Goal: Task Accomplishment & Management: Use online tool/utility

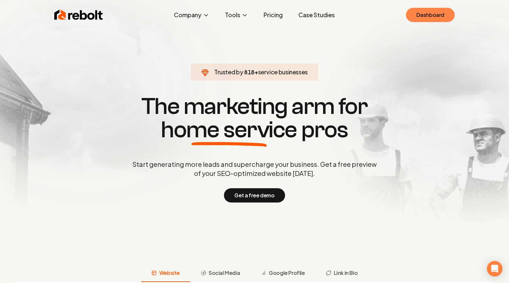
click at [426, 16] on link "Dashboard" at bounding box center [430, 15] width 49 height 14
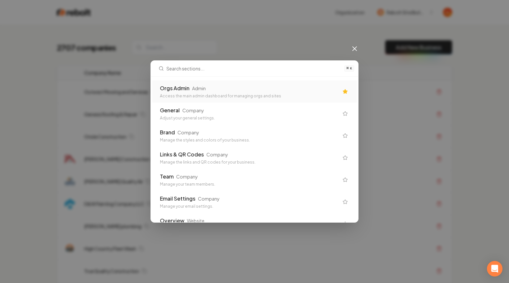
click at [360, 47] on div "⌘ K Orgs Admin Admin Access the main admin dashboard for managing orgs and site…" at bounding box center [254, 141] width 509 height 283
click at [356, 47] on icon at bounding box center [355, 49] width 4 height 4
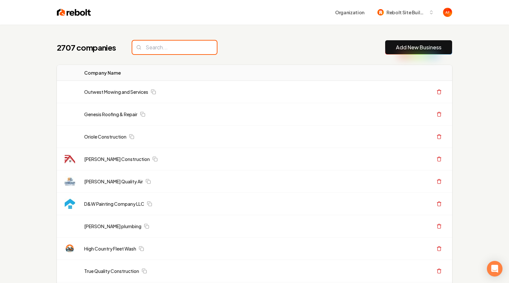
click at [199, 44] on input "search" at bounding box center [174, 48] width 84 height 14
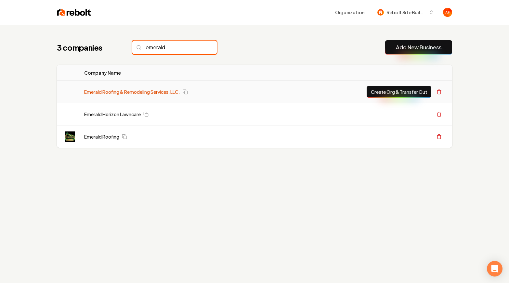
type input "emerald"
click at [104, 92] on link "Emerald Roofing & Remodeling Services, LLC." at bounding box center [132, 92] width 96 height 6
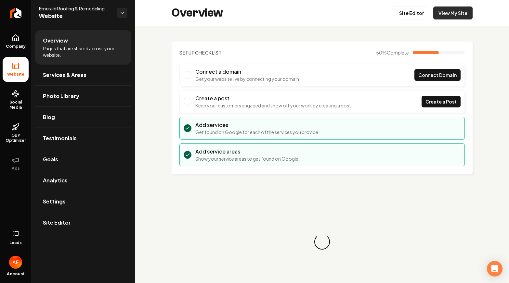
click at [448, 10] on link "View My Site" at bounding box center [452, 12] width 39 height 13
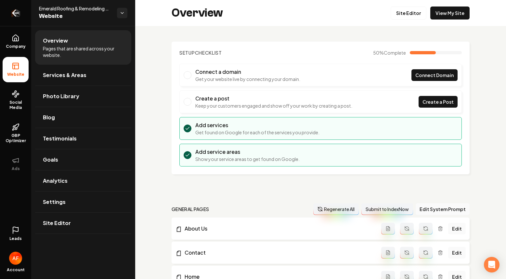
click at [24, 18] on link "Return to dashboard" at bounding box center [15, 13] width 31 height 26
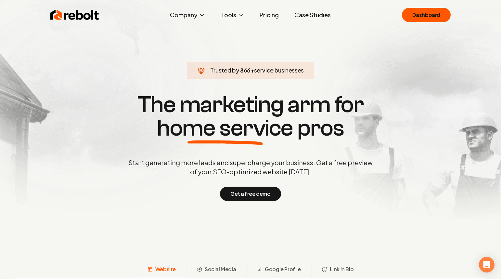
click at [308, 13] on link "Case Studies" at bounding box center [312, 14] width 47 height 13
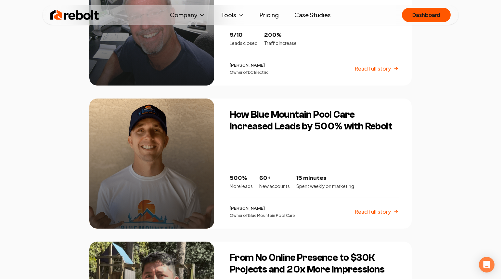
scroll to position [855, 0]
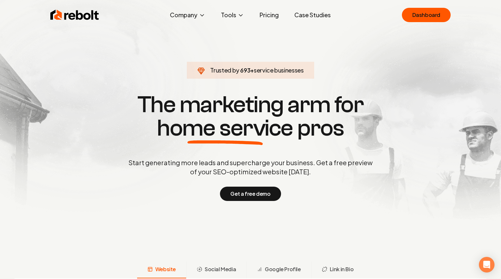
click at [266, 19] on link "Pricing" at bounding box center [269, 14] width 30 height 13
click at [419, 15] on link "Dashboard" at bounding box center [426, 15] width 49 height 14
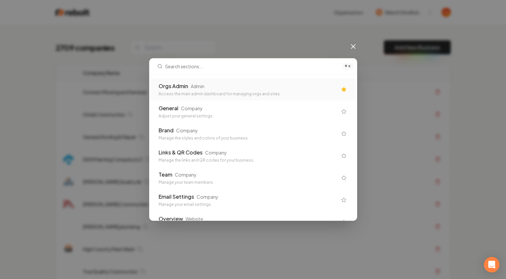
click at [294, 87] on div "Orgs Admin Admin" at bounding box center [248, 86] width 179 height 8
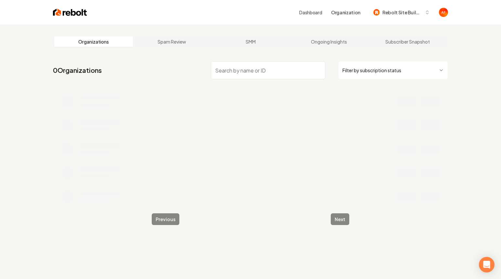
click at [67, 16] on img at bounding box center [70, 12] width 34 height 9
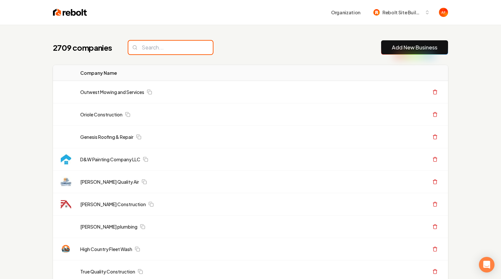
click at [143, 47] on input "search" at bounding box center [170, 48] width 84 height 14
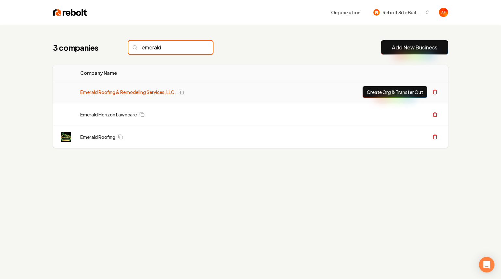
type input "emerald"
click at [98, 93] on link "Emerald Roofing & Remodeling Services, LLC." at bounding box center [128, 92] width 96 height 6
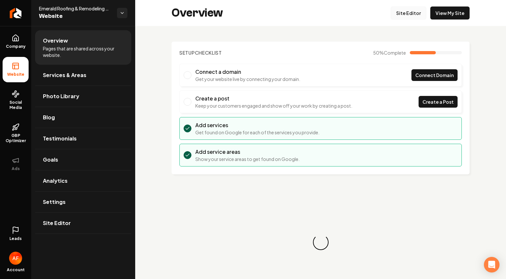
drag, startPoint x: 399, startPoint y: 16, endPoint x: 395, endPoint y: 17, distance: 3.8
click at [399, 16] on link "Site Editor" at bounding box center [409, 12] width 36 height 13
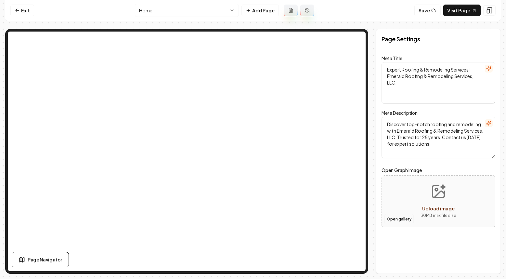
click at [398, 218] on button "Open gallery" at bounding box center [398, 219] width 29 height 10
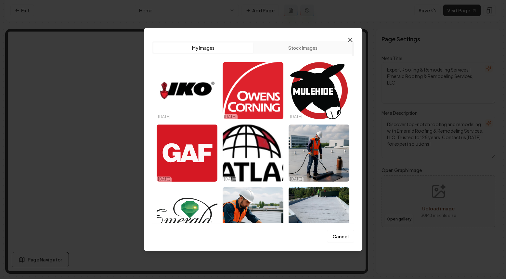
click at [351, 39] on icon "button" at bounding box center [350, 40] width 4 height 4
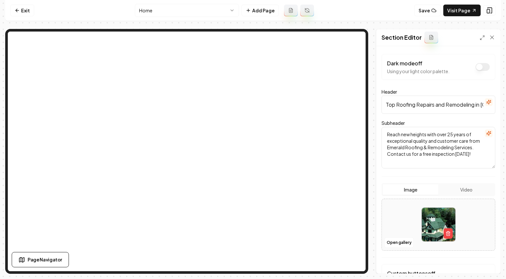
click at [455, 186] on button "Video" at bounding box center [466, 189] width 56 height 10
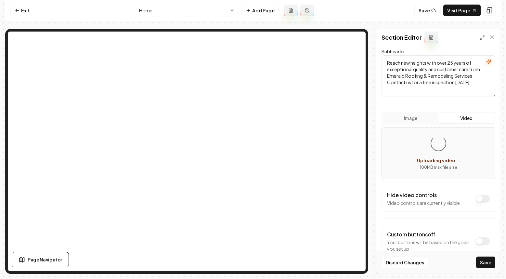
scroll to position [89, 0]
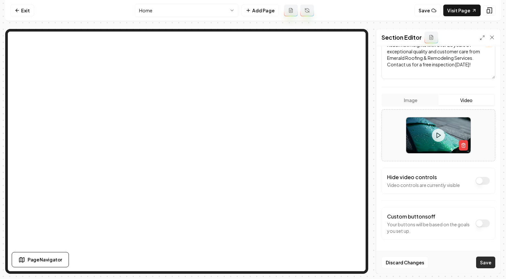
click at [488, 264] on button "Save" at bounding box center [485, 262] width 19 height 12
click at [468, 10] on link "Visit Page" at bounding box center [461, 11] width 37 height 12
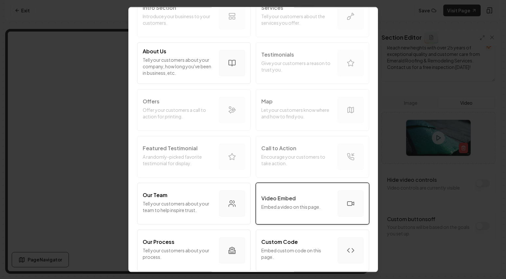
scroll to position [139, 0]
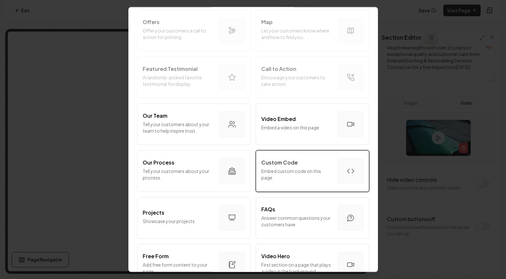
click at [290, 170] on p "Embed custom code on this page." at bounding box center [296, 174] width 71 height 13
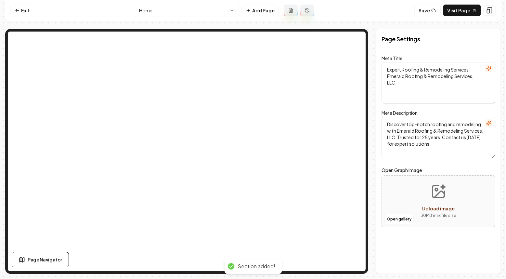
scroll to position [0, 0]
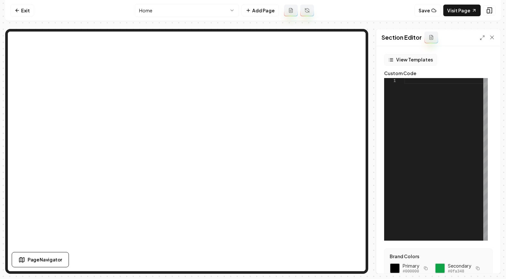
click at [409, 61] on button "View Templates" at bounding box center [410, 60] width 53 height 12
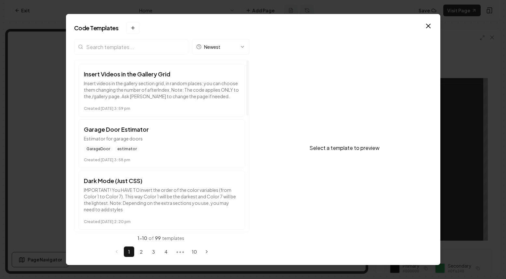
click at [107, 47] on input "search" at bounding box center [131, 47] width 114 height 16
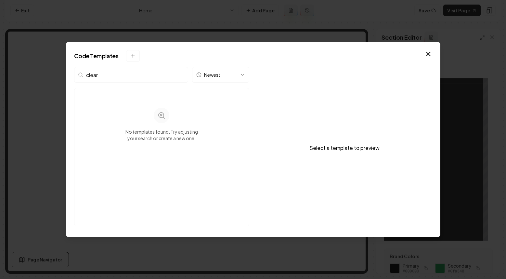
click at [107, 73] on input "clear" at bounding box center [131, 75] width 114 height 16
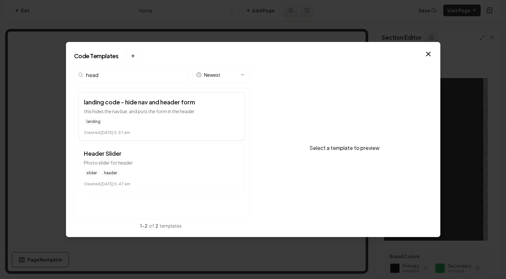
type input "head"
click at [132, 113] on p "this hides the nav bar, and puts the form in the header" at bounding box center [162, 111] width 156 height 6
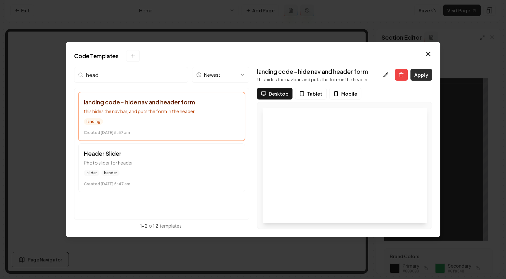
click at [423, 74] on button "Apply" at bounding box center [421, 75] width 22 height 12
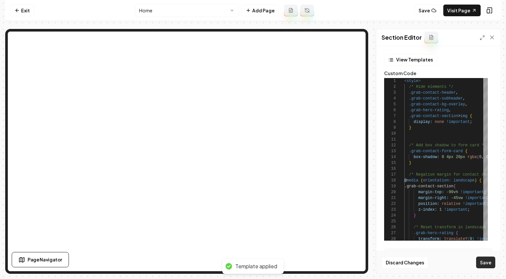
click at [484, 265] on button "Save" at bounding box center [485, 262] width 19 height 12
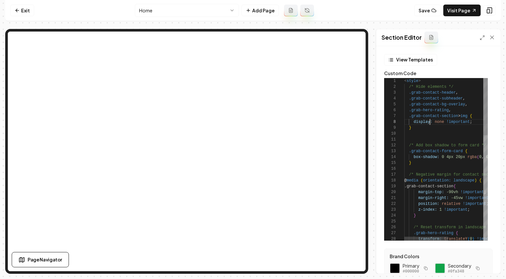
scroll to position [41, 26]
type textarea "**********"
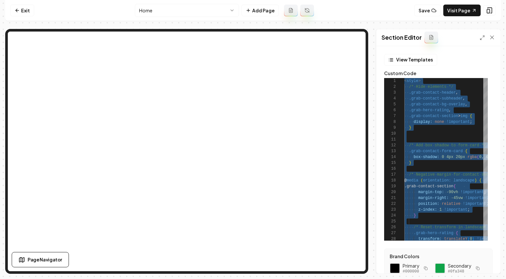
scroll to position [0, 0]
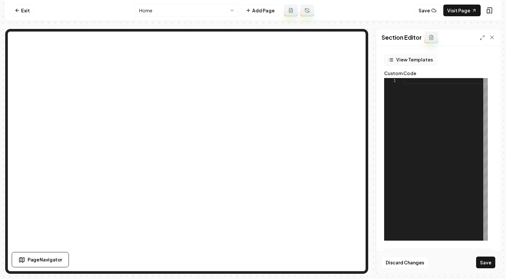
click at [404, 59] on button "View Templates" at bounding box center [410, 60] width 53 height 12
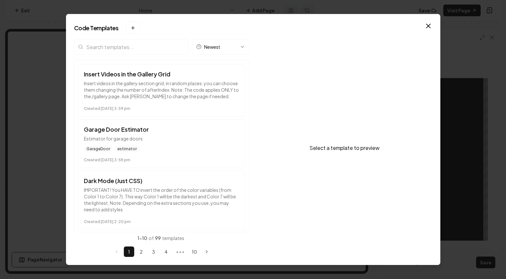
click at [154, 52] on input "search" at bounding box center [131, 47] width 114 height 16
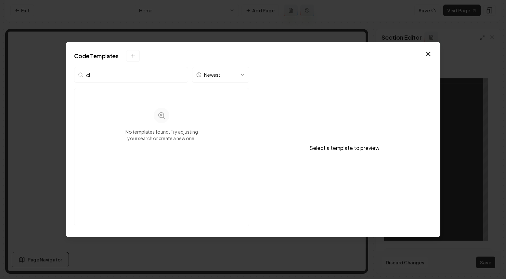
type input "c"
type input "l"
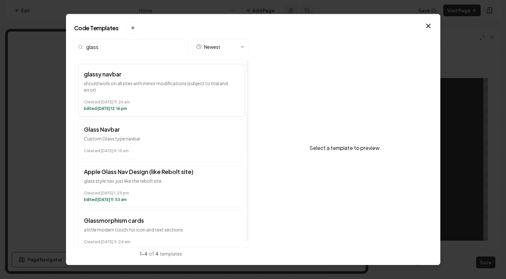
type input "glass"
click at [115, 84] on p "should work on all sites with minor modifications (subject to trial and error)" at bounding box center [162, 86] width 156 height 13
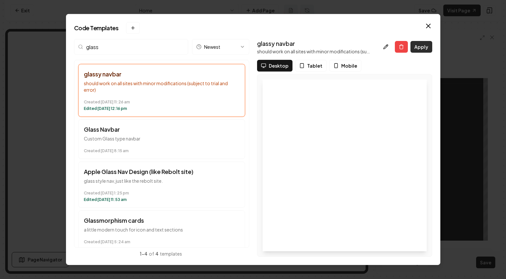
click at [426, 47] on button "Apply" at bounding box center [421, 47] width 22 height 12
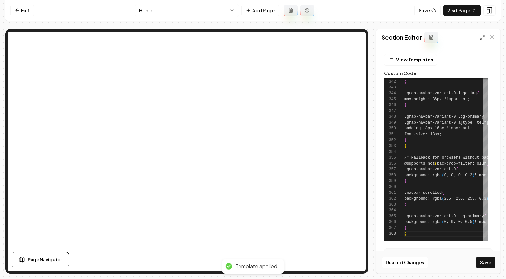
click at [485, 266] on button "Save" at bounding box center [485, 262] width 19 height 12
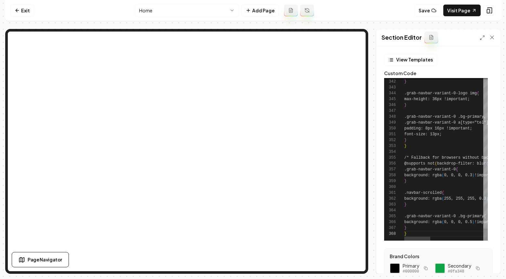
scroll to position [53, 5]
type textarea "**********"
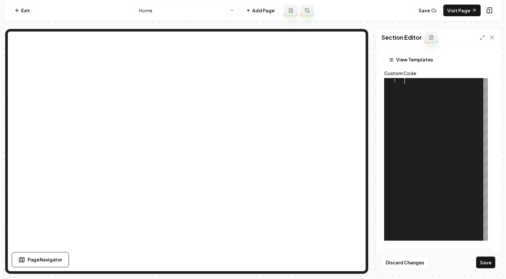
scroll to position [0, 0]
click at [410, 58] on button "View Templates" at bounding box center [410, 60] width 53 height 12
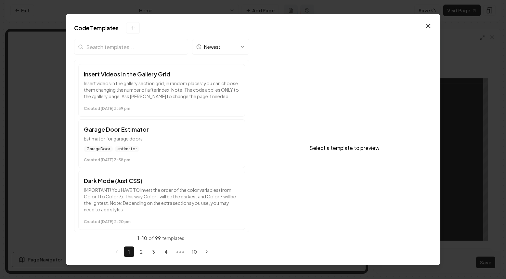
click at [138, 48] on input "search" at bounding box center [131, 47] width 114 height 16
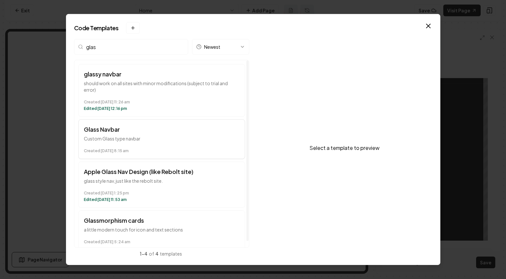
type input "glas"
click at [136, 140] on p "Custom Glass type navbar" at bounding box center [162, 138] width 156 height 6
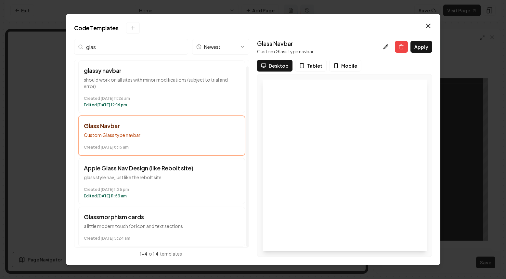
scroll to position [6, 0]
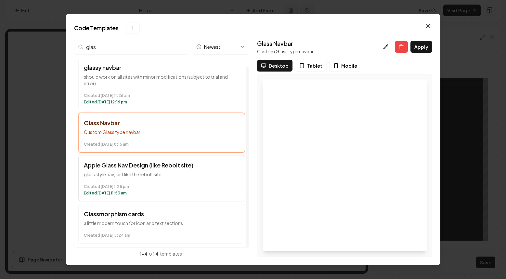
click at [173, 172] on p "glass style nav, just like the rebolt site." at bounding box center [162, 174] width 156 height 6
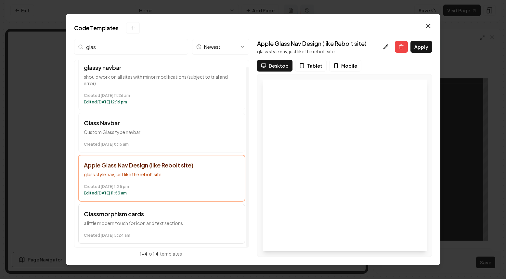
click at [157, 216] on h3 "Glassmorphism cards" at bounding box center [162, 213] width 156 height 9
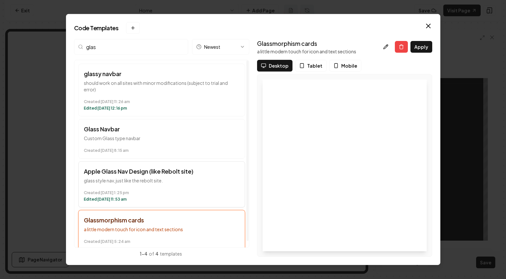
scroll to position [0, 0]
click at [183, 178] on p "glass style nav, just like the rebolt site." at bounding box center [162, 180] width 156 height 6
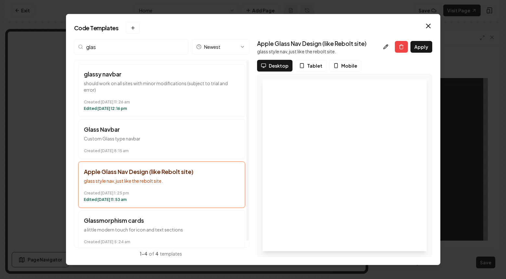
click at [420, 43] on button "Apply" at bounding box center [421, 47] width 22 height 12
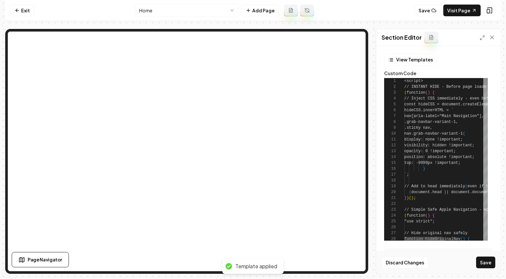
scroll to position [47, 21]
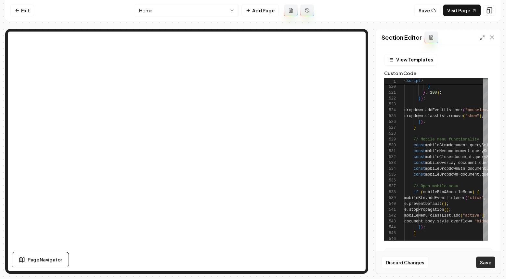
click at [488, 262] on button "Save" at bounding box center [485, 262] width 19 height 12
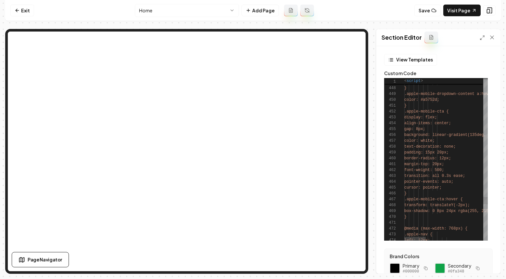
scroll to position [53, 35]
type textarea "**********"
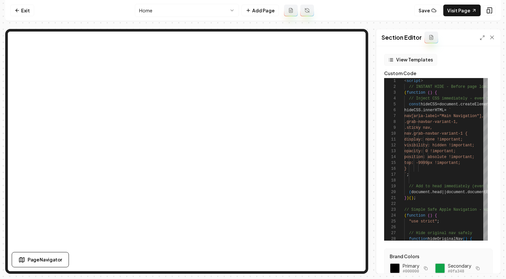
click at [403, 58] on button "View Templates" at bounding box center [410, 60] width 53 height 12
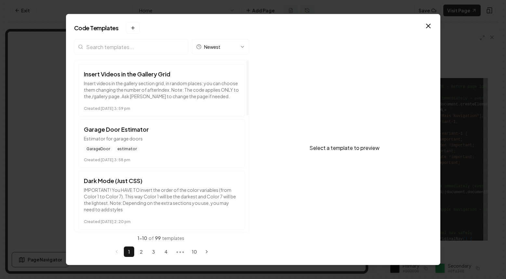
click at [109, 47] on input "search" at bounding box center [131, 47] width 114 height 16
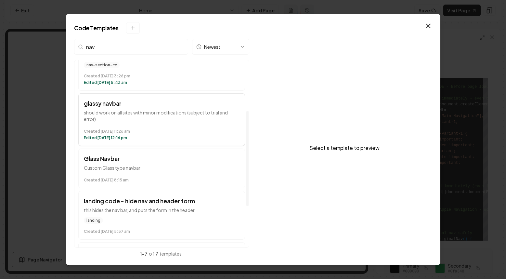
scroll to position [101, 0]
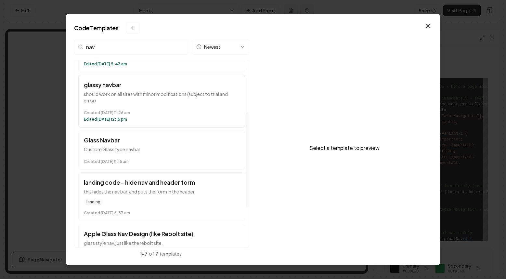
type input "nav"
click at [157, 98] on p "should work on all sites with minor modifications (subject to trial and error)" at bounding box center [162, 97] width 156 height 13
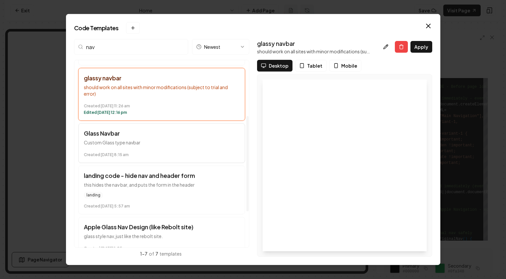
click at [172, 133] on h3 "Glass Navbar" at bounding box center [162, 133] width 156 height 9
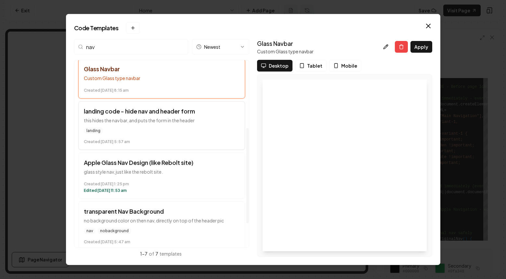
scroll to position [180, 0]
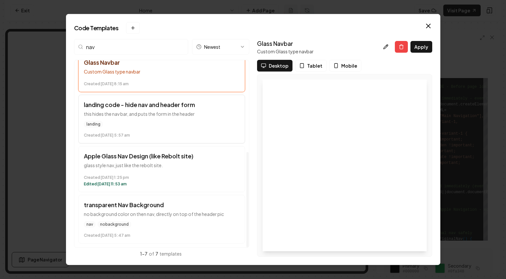
click at [172, 122] on div "landing" at bounding box center [162, 124] width 156 height 6
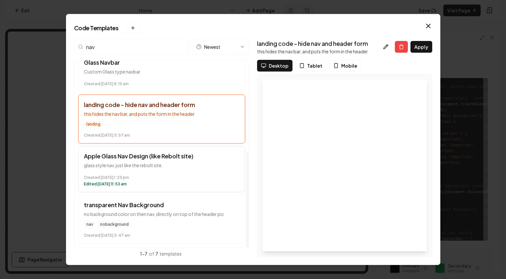
click at [189, 170] on button "Apple Glass Nav Design (like Rebolt site) glass style nav, just like the rebolt…" at bounding box center [161, 169] width 167 height 46
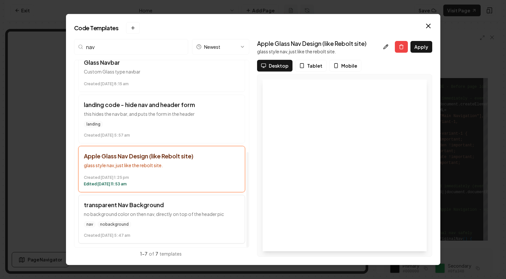
click at [192, 209] on h3 "transparent Nav Background" at bounding box center [162, 204] width 156 height 9
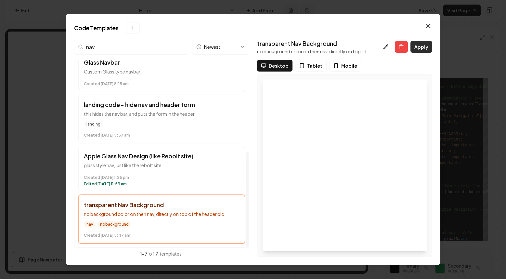
click at [427, 45] on button "Apply" at bounding box center [421, 47] width 22 height 12
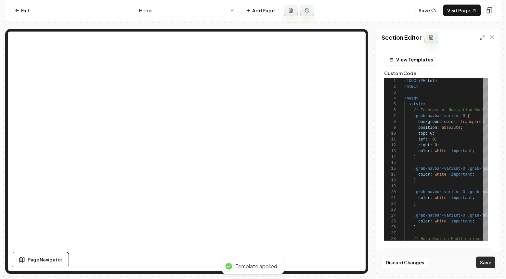
click at [485, 263] on button "Save" at bounding box center [485, 262] width 19 height 12
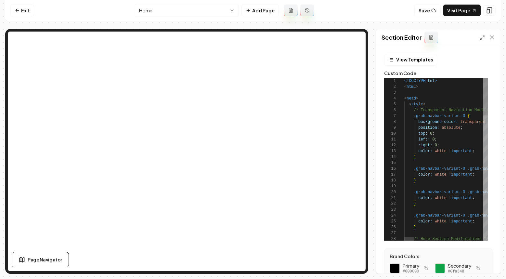
scroll to position [18, 12]
type textarea "**********"
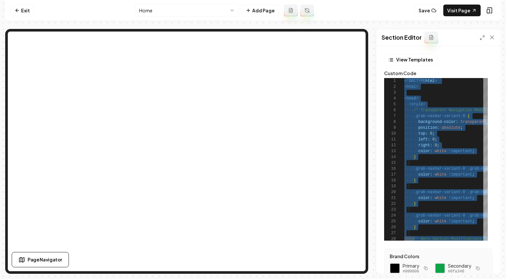
scroll to position [0, 0]
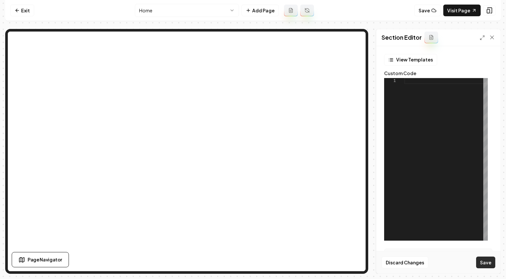
click at [491, 258] on button "Save" at bounding box center [485, 262] width 19 height 12
click at [406, 54] on button "View Templates" at bounding box center [410, 60] width 53 height 12
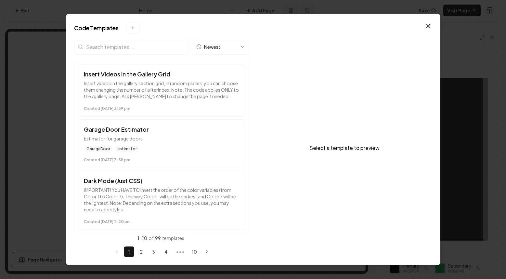
click at [122, 47] on input "search" at bounding box center [131, 47] width 114 height 16
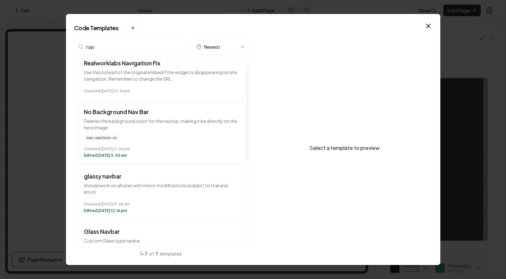
scroll to position [55, 0]
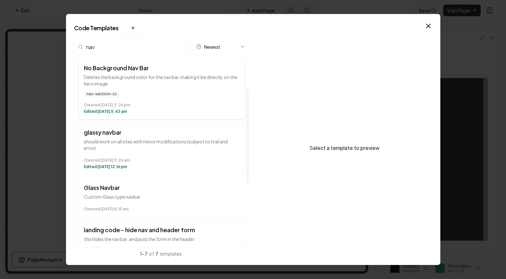
type input "nav"
click at [175, 84] on p "Deletes the background color for the nav bar, making it be directly on the hero…" at bounding box center [162, 80] width 156 height 13
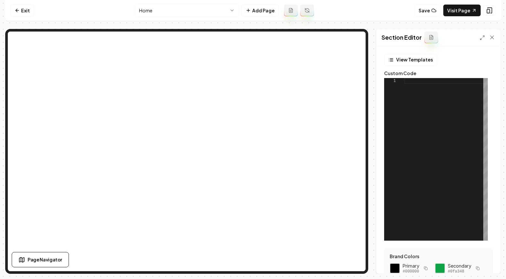
click at [404, 117] on div at bounding box center [446, 159] width 84 height 162
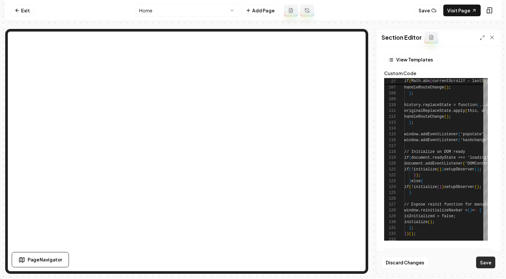
click at [489, 263] on button "Save" at bounding box center [485, 262] width 19 height 12
type textarea "**********"
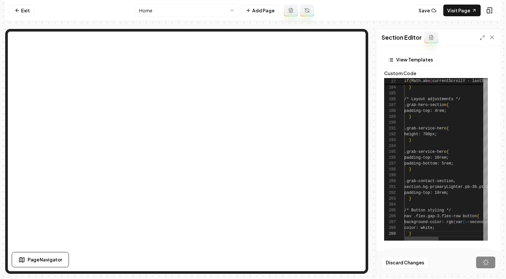
scroll to position [47, 7]
click at [403, 61] on button "View Templates" at bounding box center [410, 60] width 53 height 12
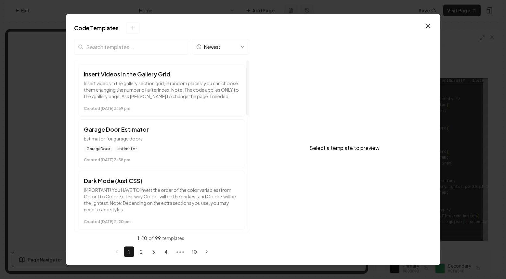
click at [134, 48] on input "search" at bounding box center [131, 47] width 114 height 16
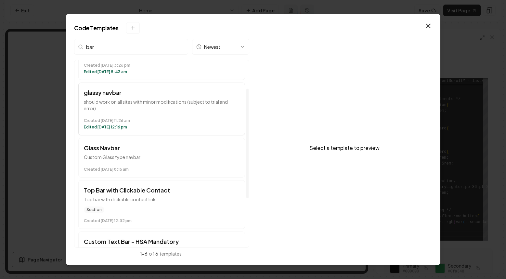
scroll to position [51, 0]
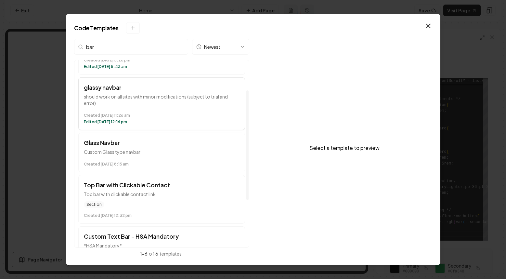
type input "bar"
click at [149, 100] on p "should work on all sites with minor modifications (subject to trial and error)" at bounding box center [162, 99] width 156 height 13
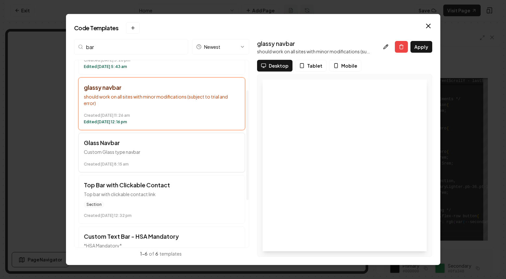
click at [158, 146] on h3 "Glass Navbar" at bounding box center [162, 142] width 156 height 9
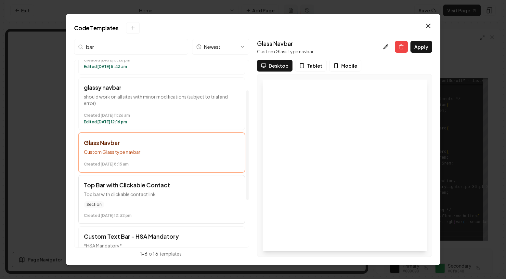
click at [174, 193] on p "Top bar with clickable contact link" at bounding box center [162, 194] width 156 height 6
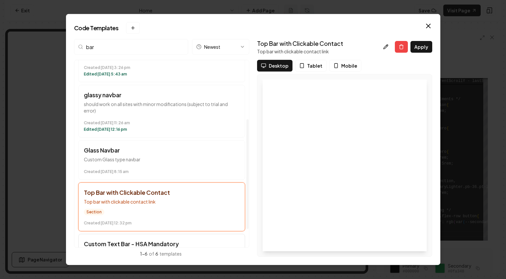
scroll to position [117, 0]
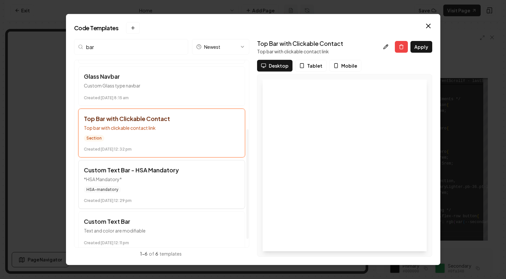
click at [175, 178] on p "*HSA Mandatory*" at bounding box center [162, 179] width 156 height 6
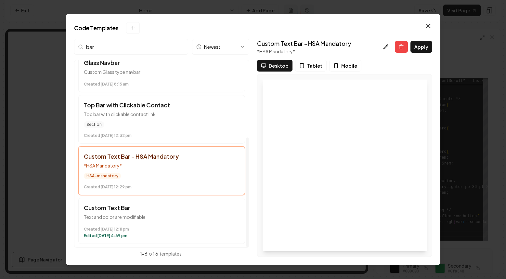
scroll to position [131, 0]
click at [165, 217] on p "Text and color are modifiable" at bounding box center [162, 216] width 156 height 6
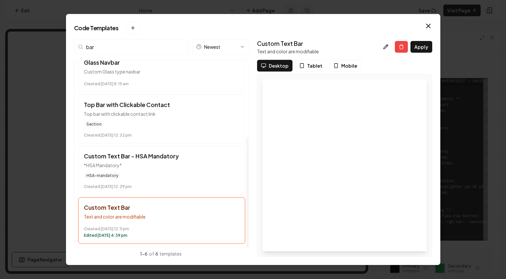
scroll to position [0, 0]
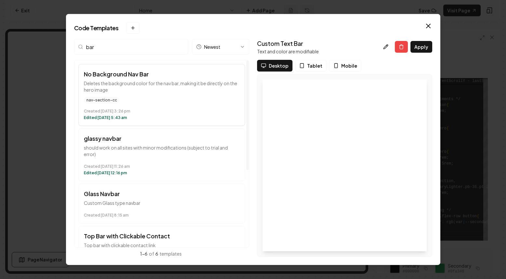
click at [157, 125] on button "No Background Nav Bar Deletes the background color for the nav bar, making it b…" at bounding box center [161, 95] width 167 height 62
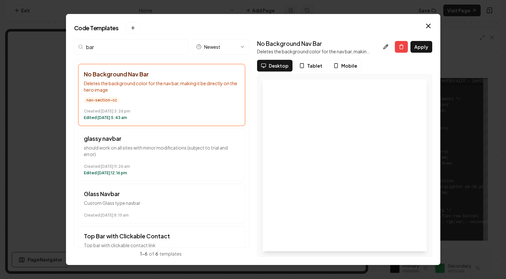
click at [154, 49] on input "bar" at bounding box center [131, 47] width 114 height 16
click at [401, 42] on button at bounding box center [401, 47] width 13 height 12
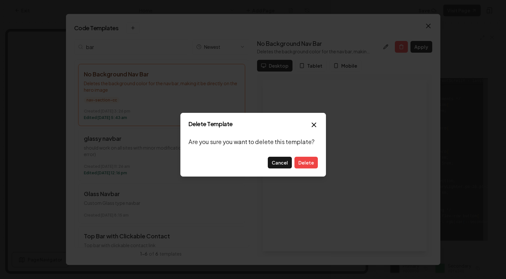
drag, startPoint x: 311, startPoint y: 125, endPoint x: 344, endPoint y: 75, distance: 60.3
click at [311, 125] on icon "button" at bounding box center [314, 125] width 8 height 8
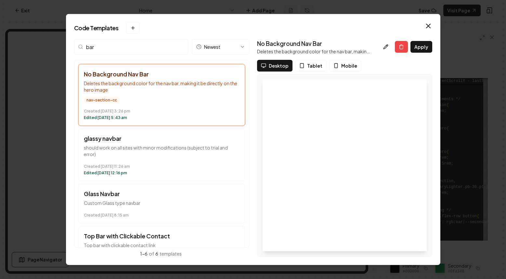
drag, startPoint x: 427, startPoint y: 24, endPoint x: 427, endPoint y: 36, distance: 11.7
click at [427, 24] on icon "button" at bounding box center [428, 26] width 8 height 8
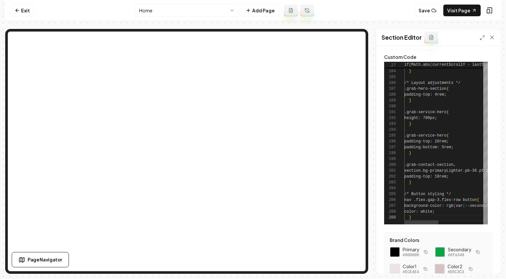
scroll to position [18, 0]
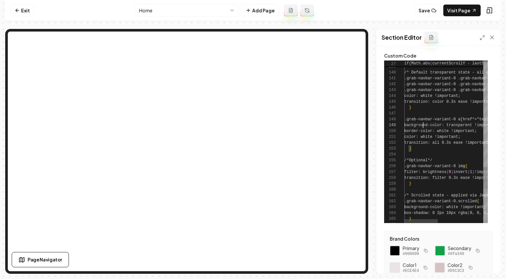
type textarea "**********"
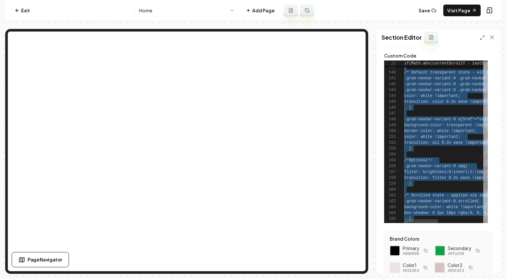
scroll to position [0, 0]
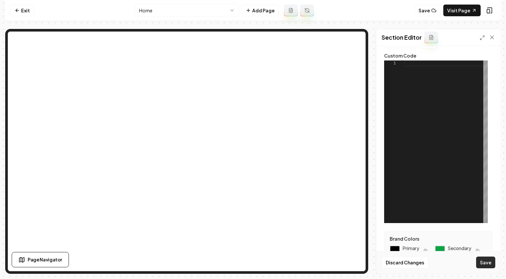
click at [487, 264] on button "Save" at bounding box center [485, 262] width 19 height 12
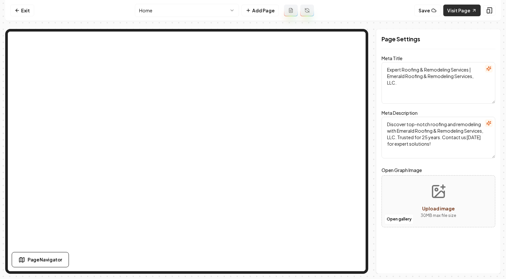
click at [462, 11] on link "Visit Page" at bounding box center [461, 11] width 37 height 12
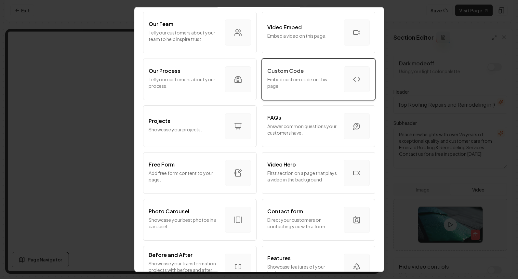
scroll to position [146, 0]
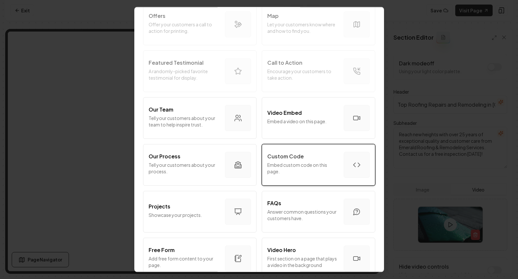
click at [291, 156] on p "Custom Code" at bounding box center [285, 156] width 36 height 8
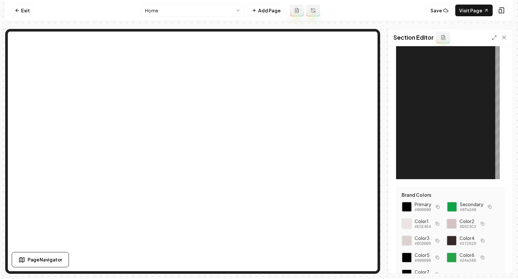
scroll to position [0, 0]
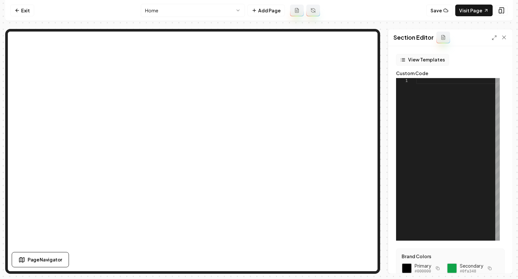
click at [409, 59] on button "View Templates" at bounding box center [422, 60] width 53 height 12
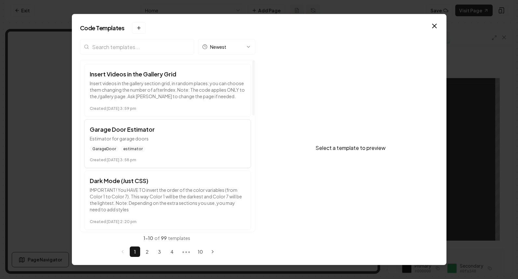
click at [124, 146] on span "estimator" at bounding box center [133, 149] width 25 height 6
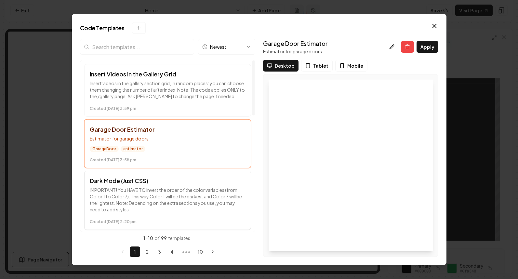
drag, startPoint x: 177, startPoint y: 191, endPoint x: 172, endPoint y: 178, distance: 14.1
click at [176, 191] on p "IMPORTANT! You HAVE TO invert the order of the color variables (from Color 1 to…" at bounding box center [168, 200] width 156 height 26
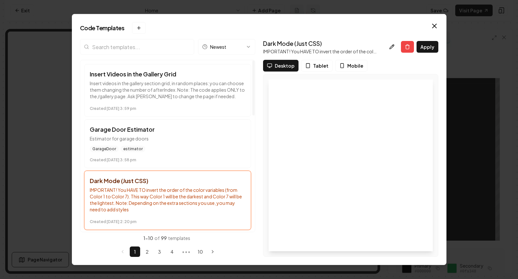
click at [130, 47] on input "search" at bounding box center [137, 47] width 114 height 16
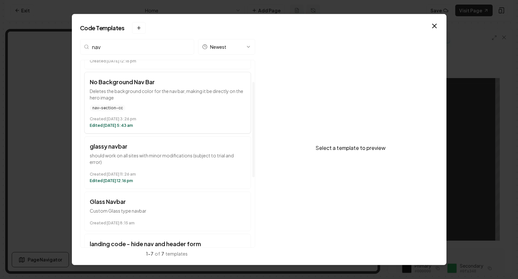
scroll to position [45, 0]
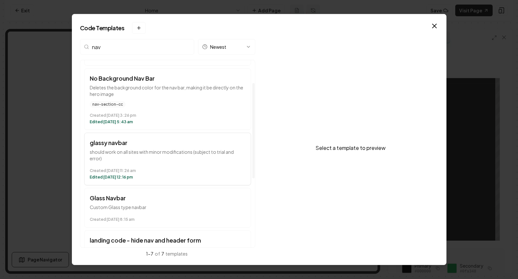
type input "nav"
click at [175, 150] on p "should work on all sites with minor modifications (subject to trial and error)" at bounding box center [168, 155] width 156 height 13
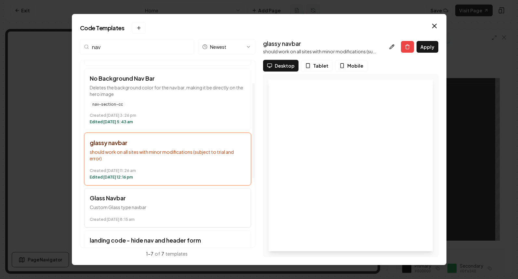
click at [175, 189] on button "Glass Navbar Custom Glass type navbar Created [DATE] 8:15 am" at bounding box center [167, 208] width 167 height 40
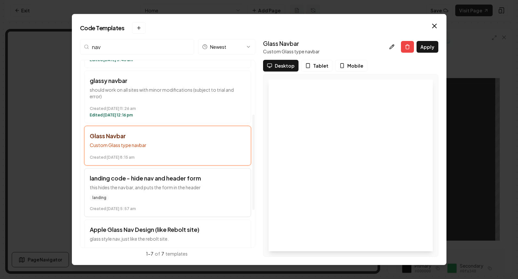
click at [152, 188] on p "this hides the nav bar, and puts the form in the header" at bounding box center [168, 187] width 156 height 6
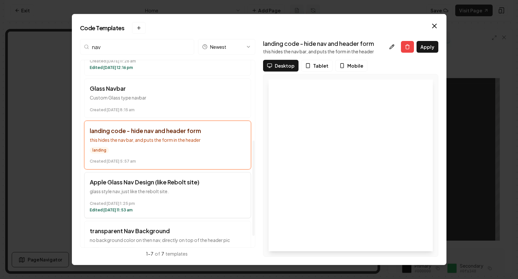
scroll to position [158, 0]
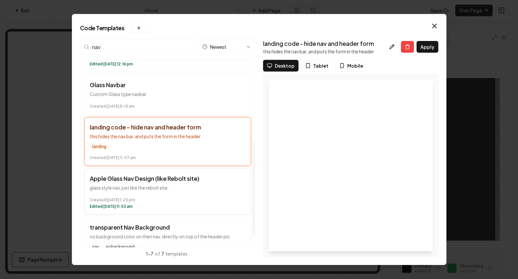
click at [160, 208] on time "Edited [DATE] 11:53 am" at bounding box center [168, 206] width 156 height 5
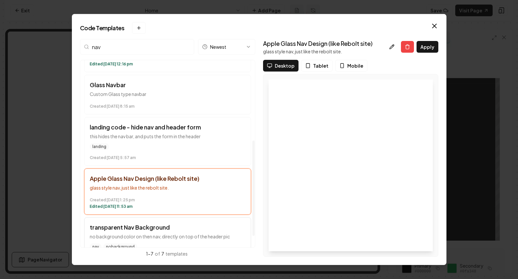
click at [179, 229] on h3 "transparent Nav Background" at bounding box center [168, 227] width 156 height 9
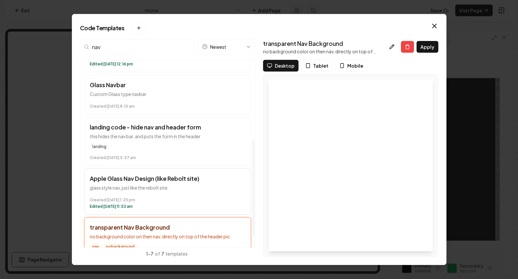
click at [177, 195] on div "Created [DATE] 1:25 pm Edited [DATE] 11:53 am" at bounding box center [168, 202] width 156 height 14
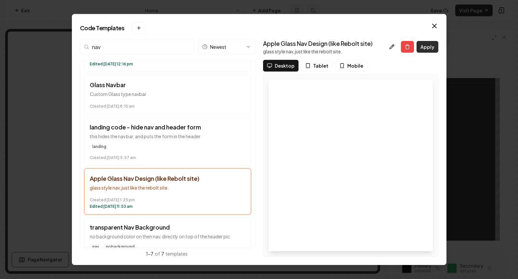
click at [436, 45] on button "Apply" at bounding box center [427, 47] width 22 height 12
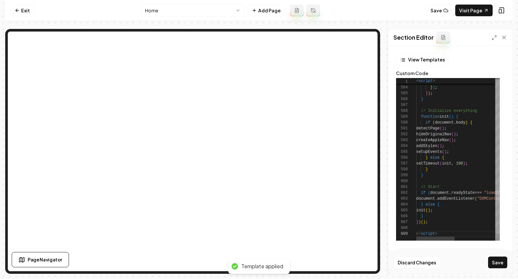
scroll to position [29, 28]
type textarea "**********"
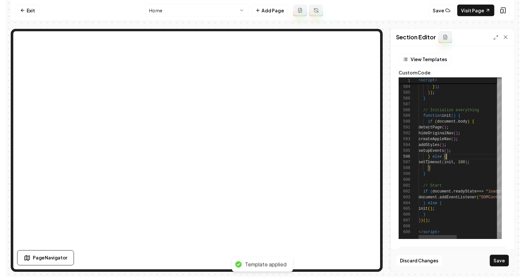
scroll to position [0, 21]
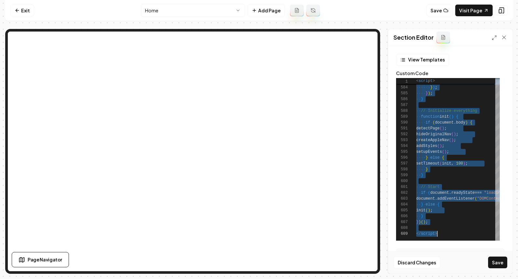
click at [500, 39] on div at bounding box center [499, 37] width 16 height 6
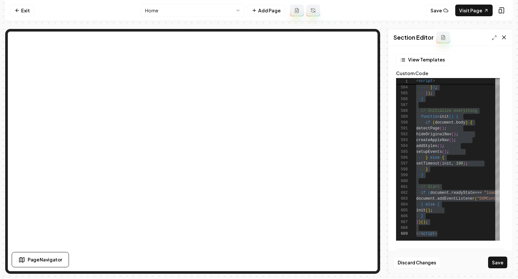
click at [500, 38] on icon at bounding box center [503, 37] width 6 height 6
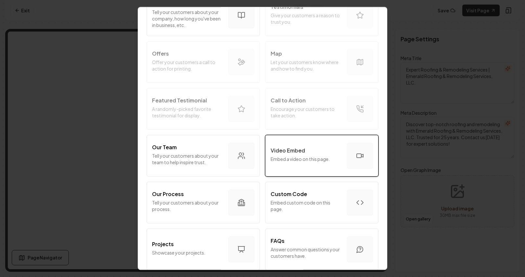
scroll to position [119, 0]
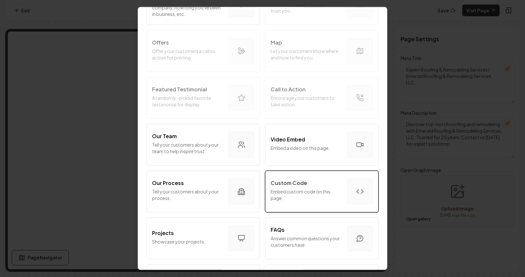
click at [321, 188] on p "Embed custom code on this page." at bounding box center [306, 194] width 71 height 13
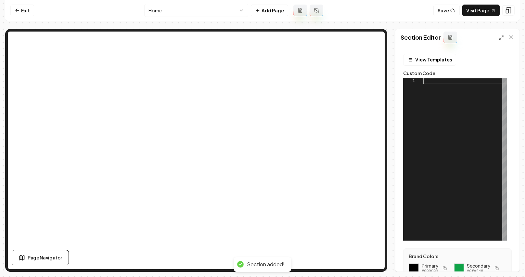
click at [461, 148] on div at bounding box center [465, 159] width 84 height 162
type textarea "***** *********"
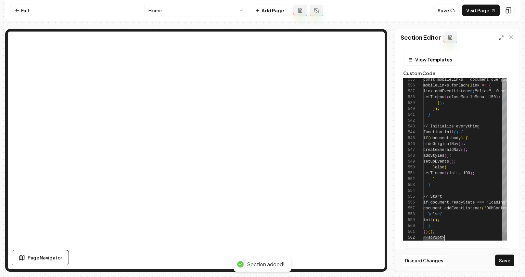
scroll to position [6, 21]
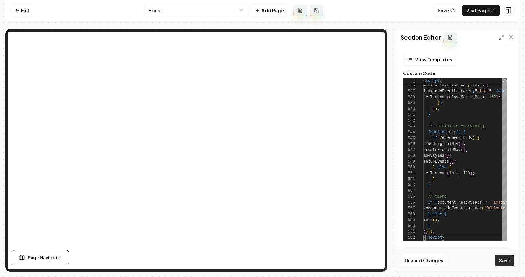
click at [501, 259] on button "Save" at bounding box center [504, 260] width 19 height 12
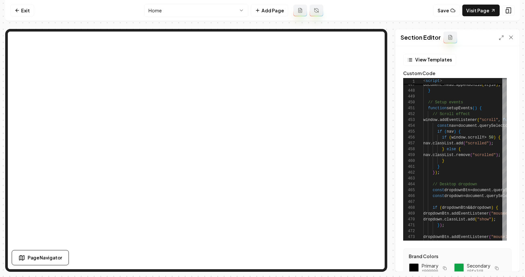
click at [472, 67] on div "View Templates Custom Code 463 464 465 466 467 468 469 470 471 472 473 474 446 …" at bounding box center [457, 147] width 109 height 187
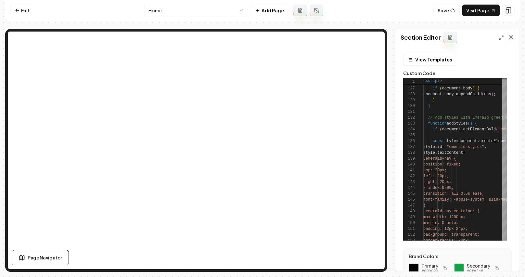
click at [501, 37] on icon at bounding box center [511, 37] width 3 height 3
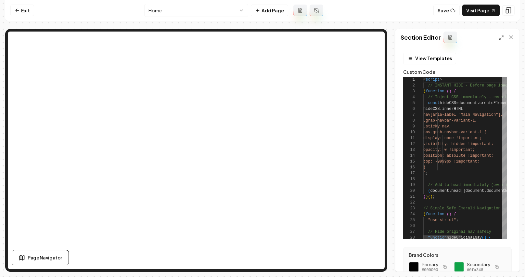
scroll to position [35, 42]
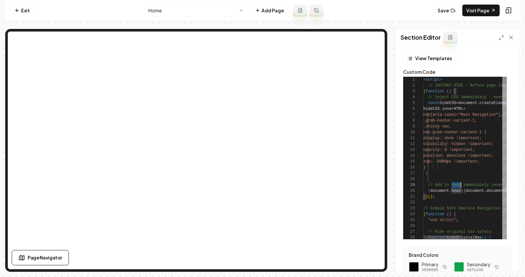
scroll to position [47, 38]
type textarea "**********"
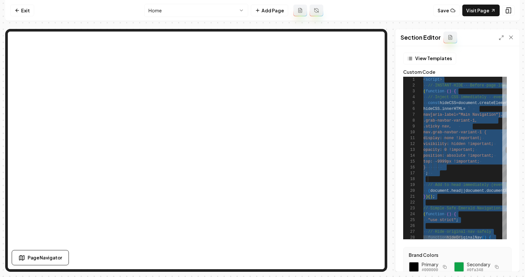
scroll to position [0, 0]
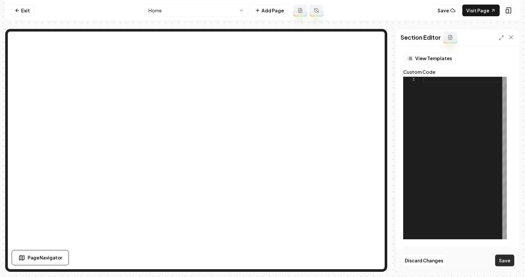
click at [501, 261] on button "Save" at bounding box center [504, 260] width 19 height 12
